Goal: Find contact information: Find contact information

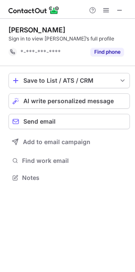
scroll to position [172, 135]
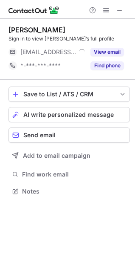
scroll to position [185, 135]
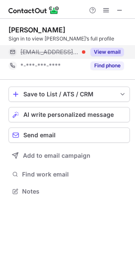
click at [104, 52] on button "View email" at bounding box center [108, 52] width 34 height 9
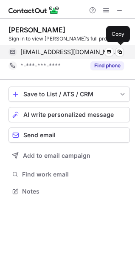
click at [20, 52] on div "erikpatterson@crownmedia.com Verified Send email Copy" at bounding box center [67, 52] width 116 height 14
click at [121, 51] on span at bounding box center [120, 52] width 7 height 7
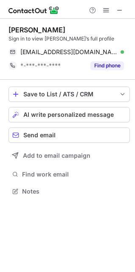
scroll to position [185, 135]
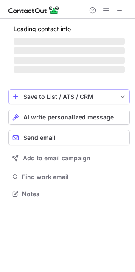
scroll to position [185, 135]
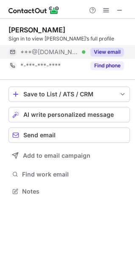
click at [111, 50] on button "View email" at bounding box center [108, 52] width 34 height 9
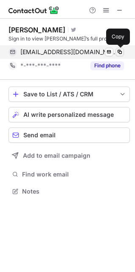
click at [120, 51] on span at bounding box center [120, 52] width 7 height 7
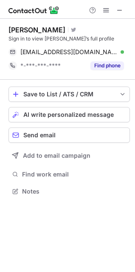
scroll to position [185, 135]
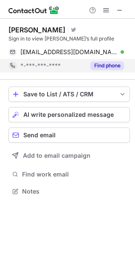
click at [105, 66] on button "Find phone" at bounding box center [108, 65] width 34 height 9
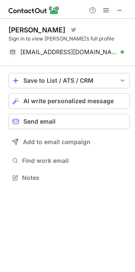
scroll to position [172, 135]
